Goal: Book appointment/travel/reservation

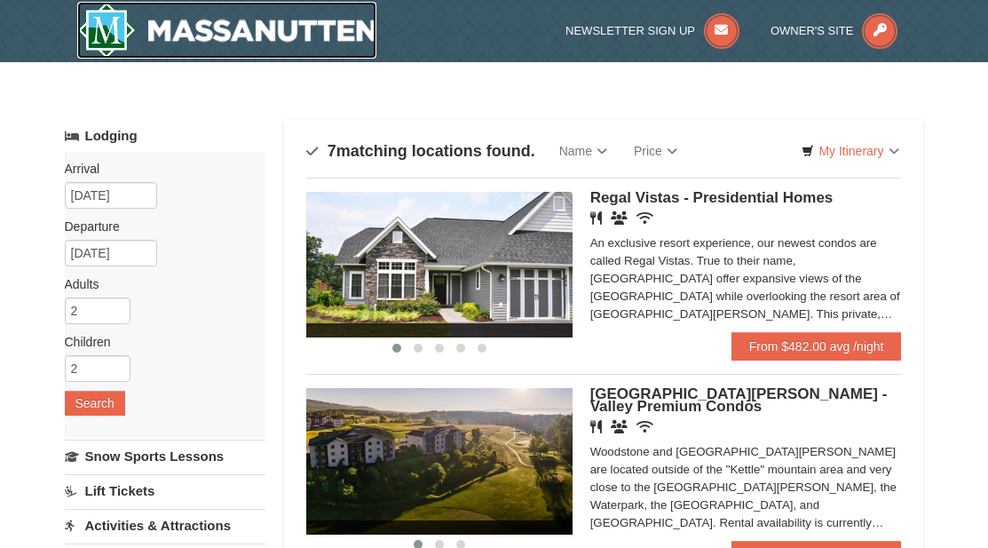
click at [290, 34] on img at bounding box center [227, 30] width 300 height 57
